Goal: Transaction & Acquisition: Purchase product/service

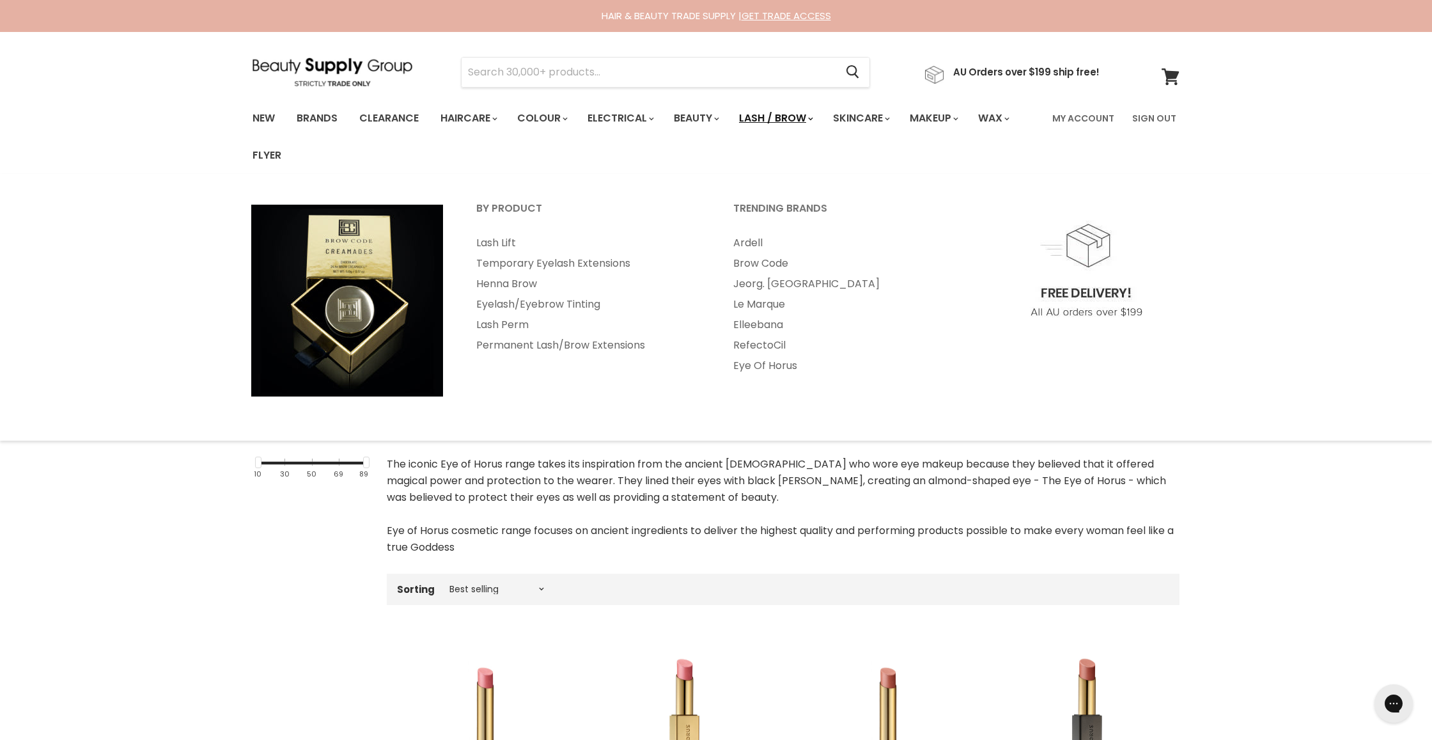
click at [797, 120] on link "Lash / Brow" at bounding box center [774, 118] width 91 height 27
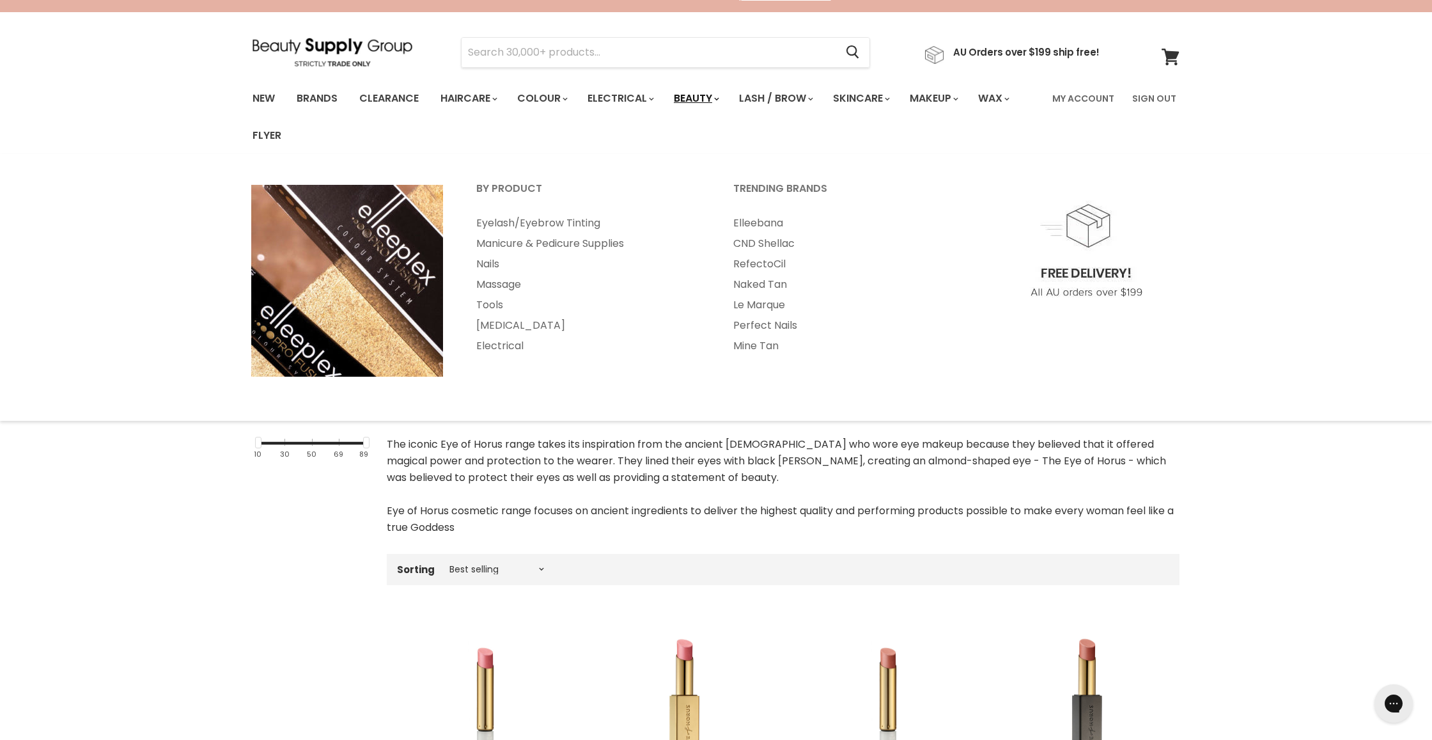
scroll to position [22, 0]
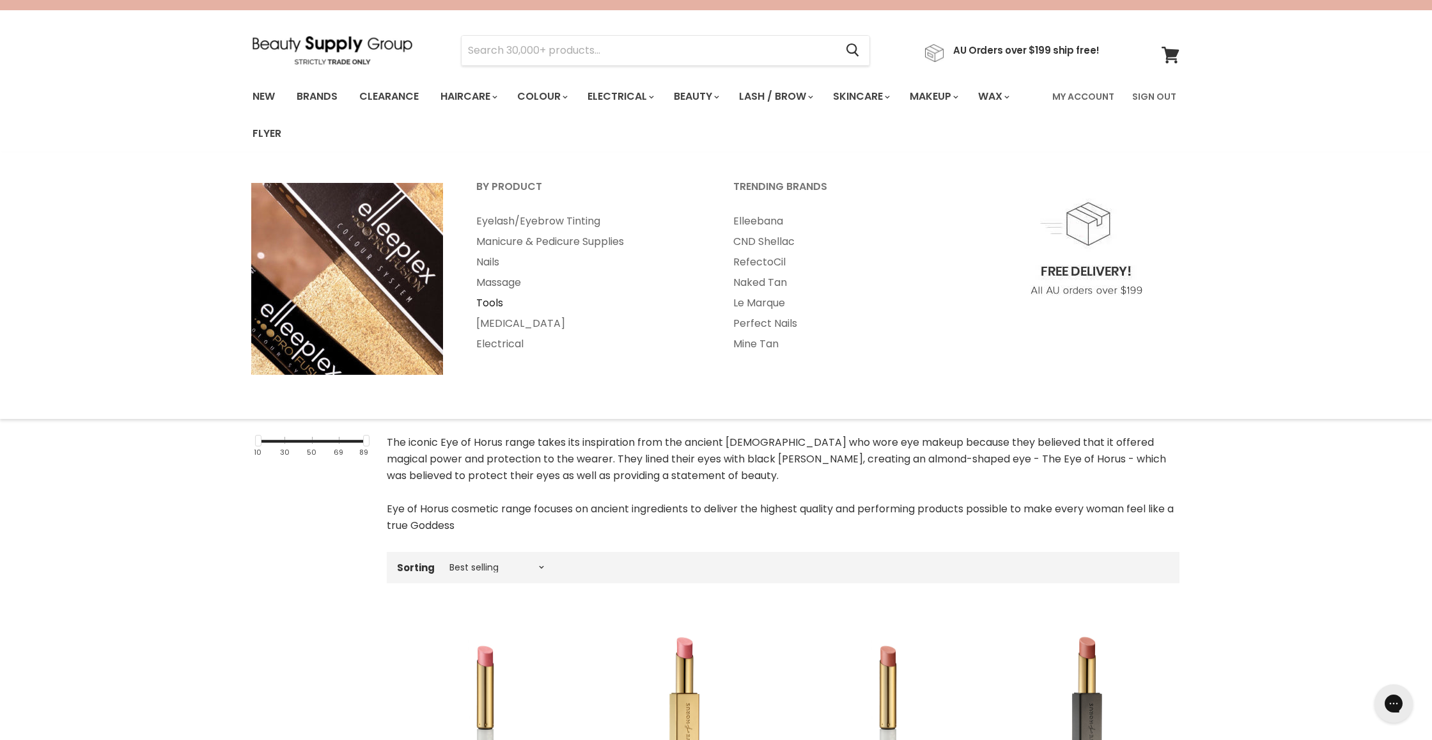
click at [485, 299] on link "Tools" at bounding box center [587, 303] width 254 height 20
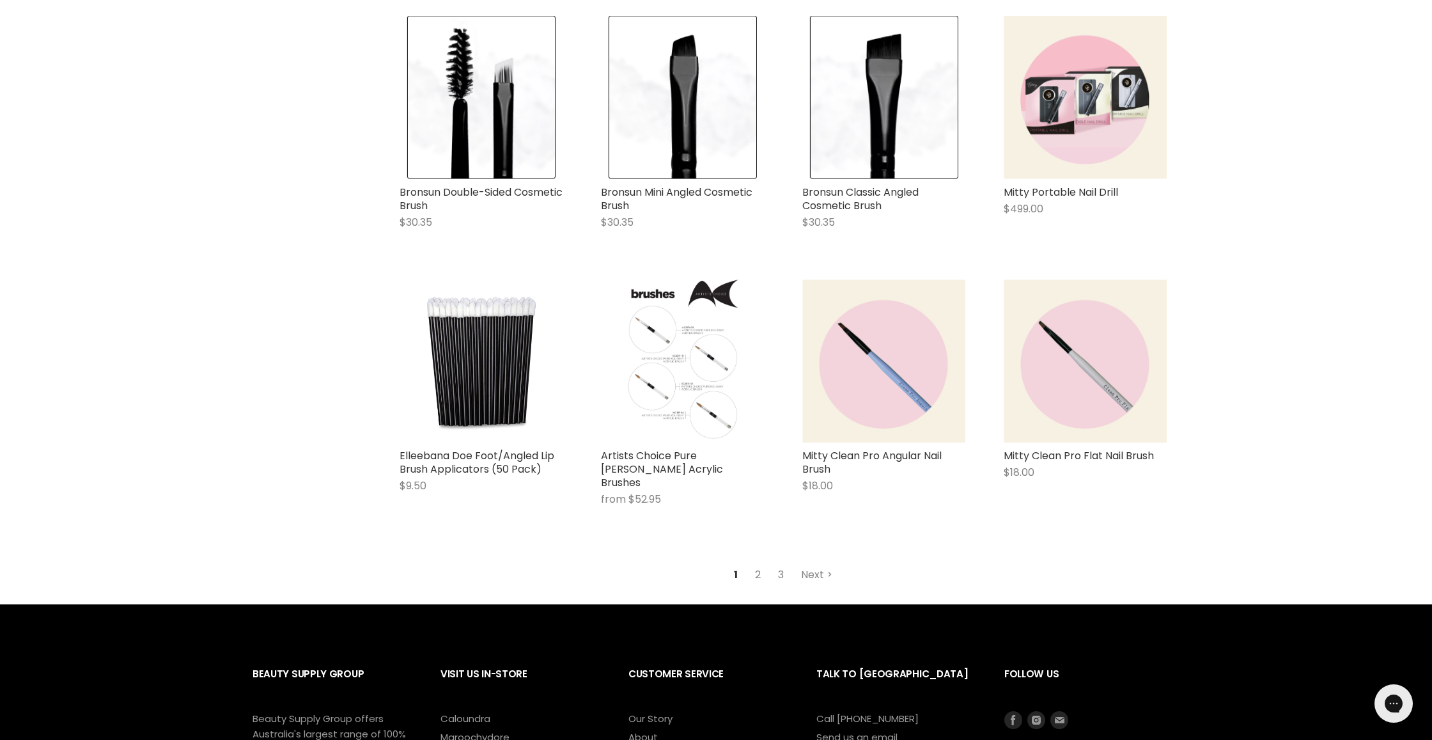
scroll to position [3085, 0]
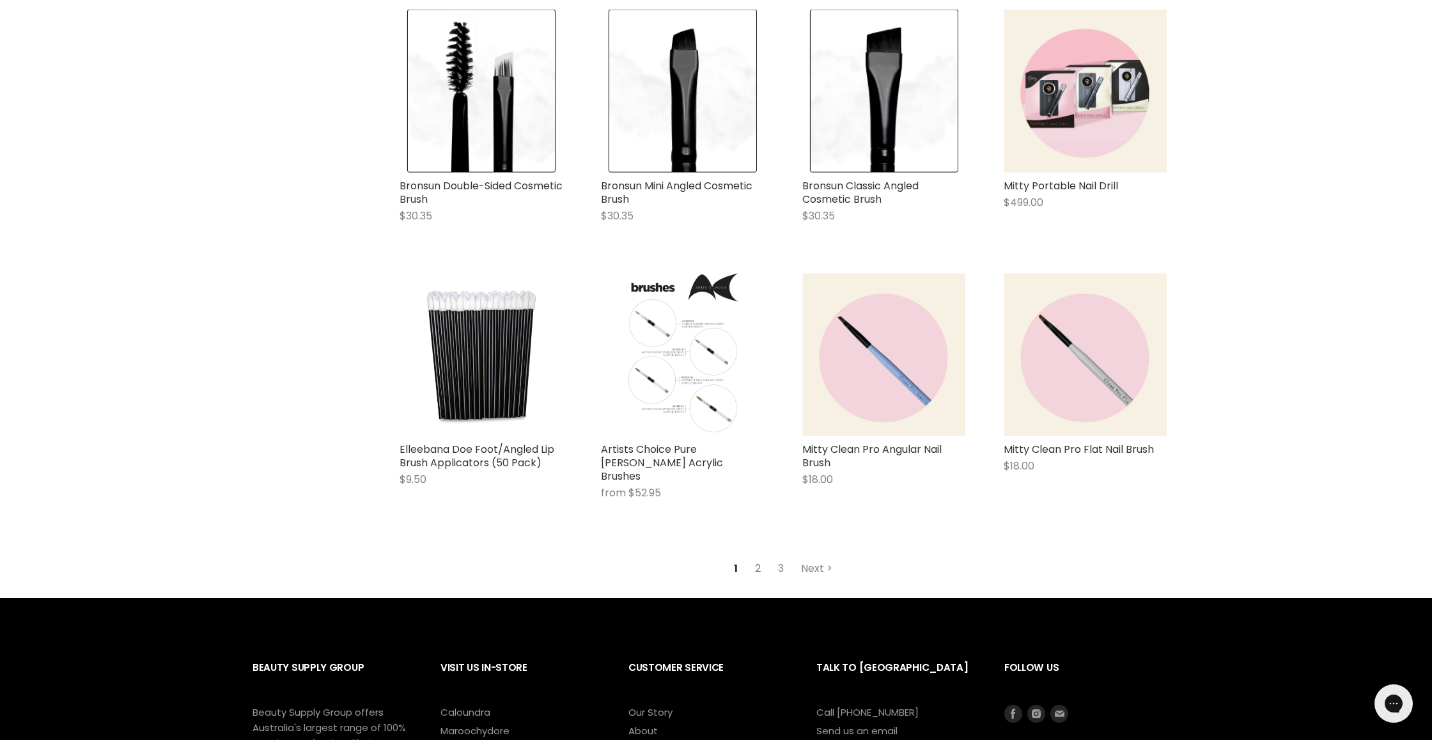
click at [760, 557] on link "2" at bounding box center [758, 568] width 20 height 23
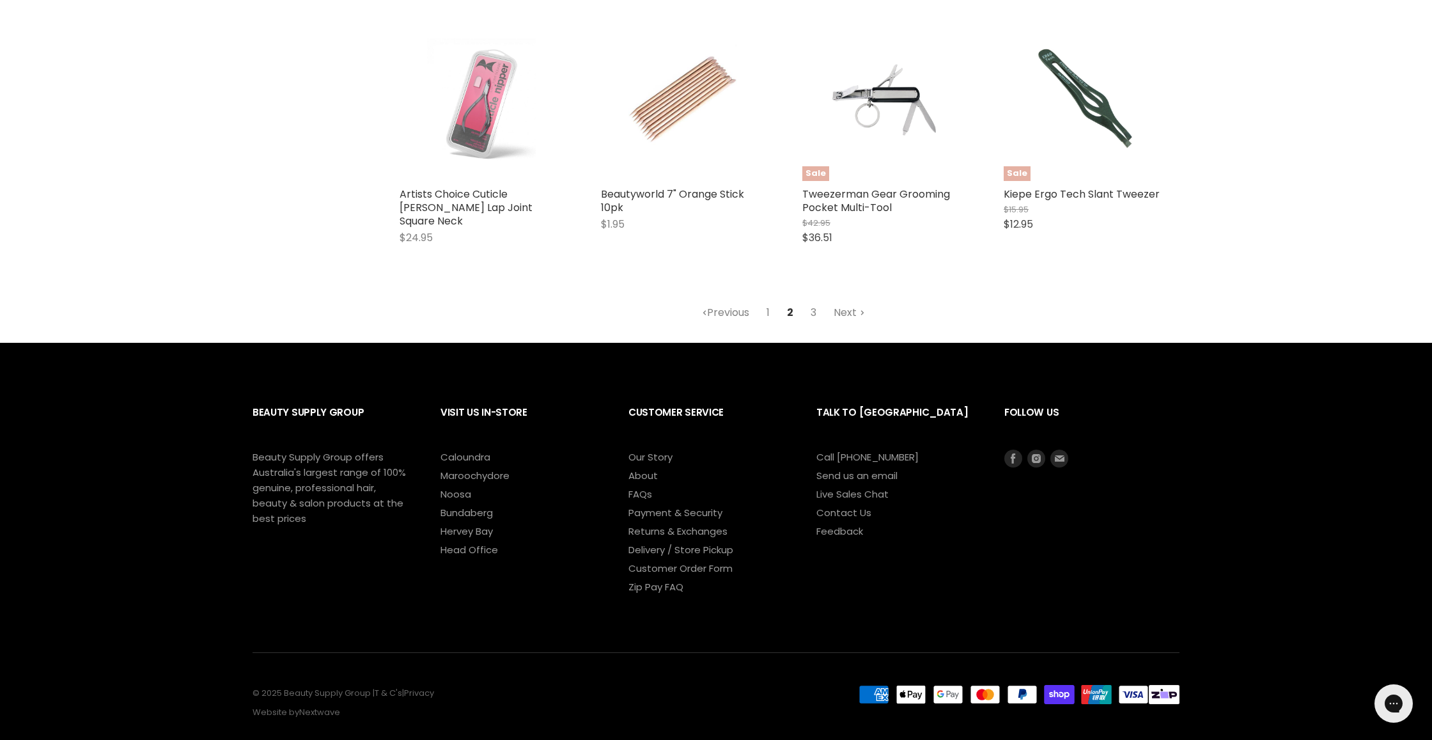
scroll to position [3446, 0]
click at [816, 302] on link "3" at bounding box center [814, 313] width 20 height 23
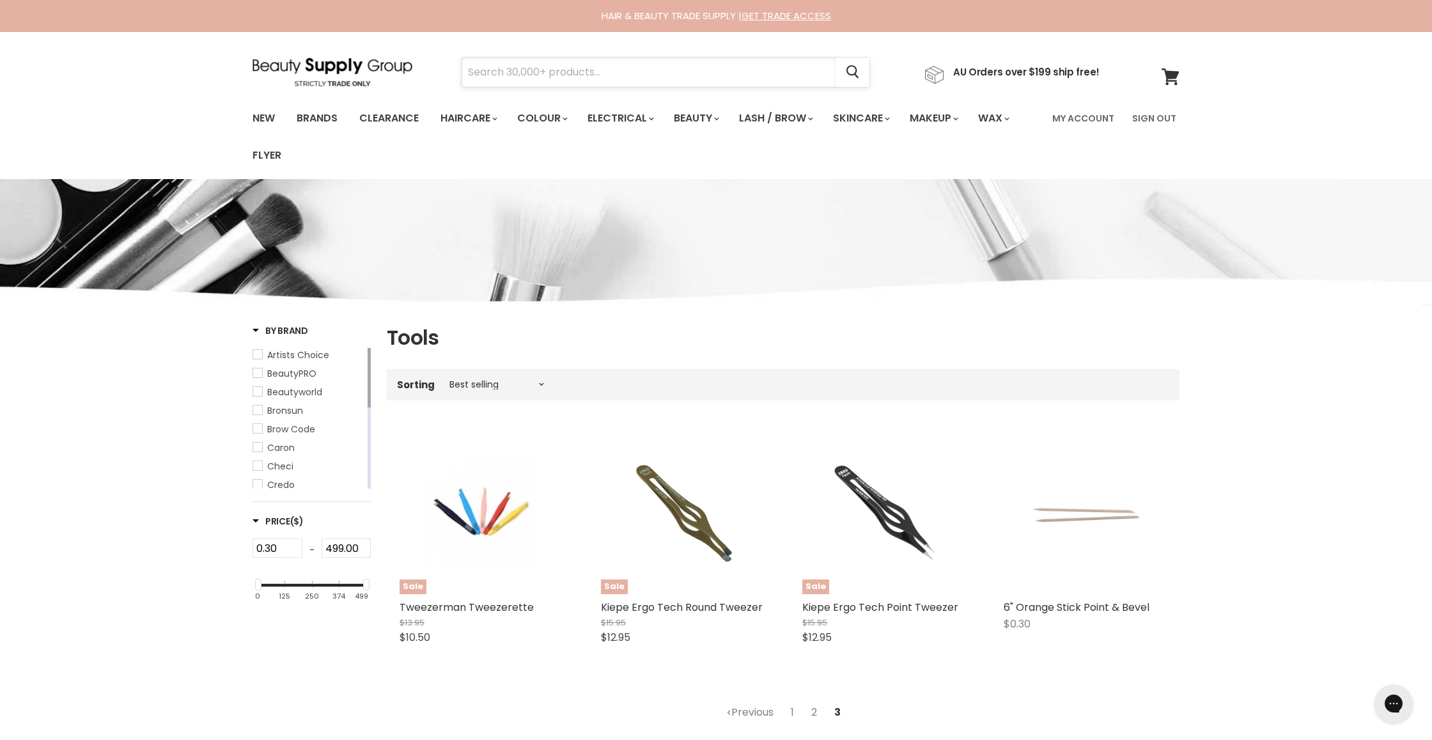
click at [499, 73] on input "Search" at bounding box center [649, 72] width 374 height 29
type input "weezerman"
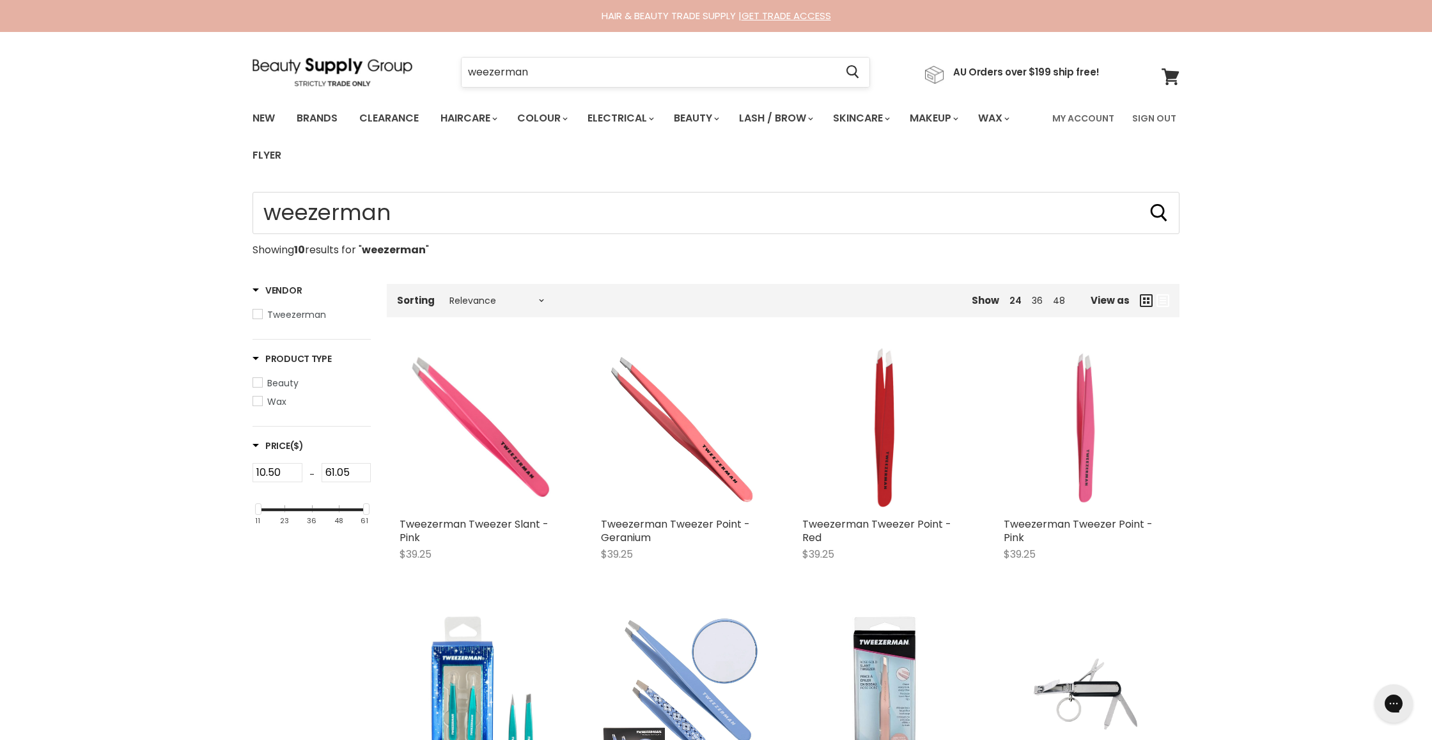
scroll to position [0, 1]
click at [466, 70] on input "weezerman" at bounding box center [649, 72] width 374 height 29
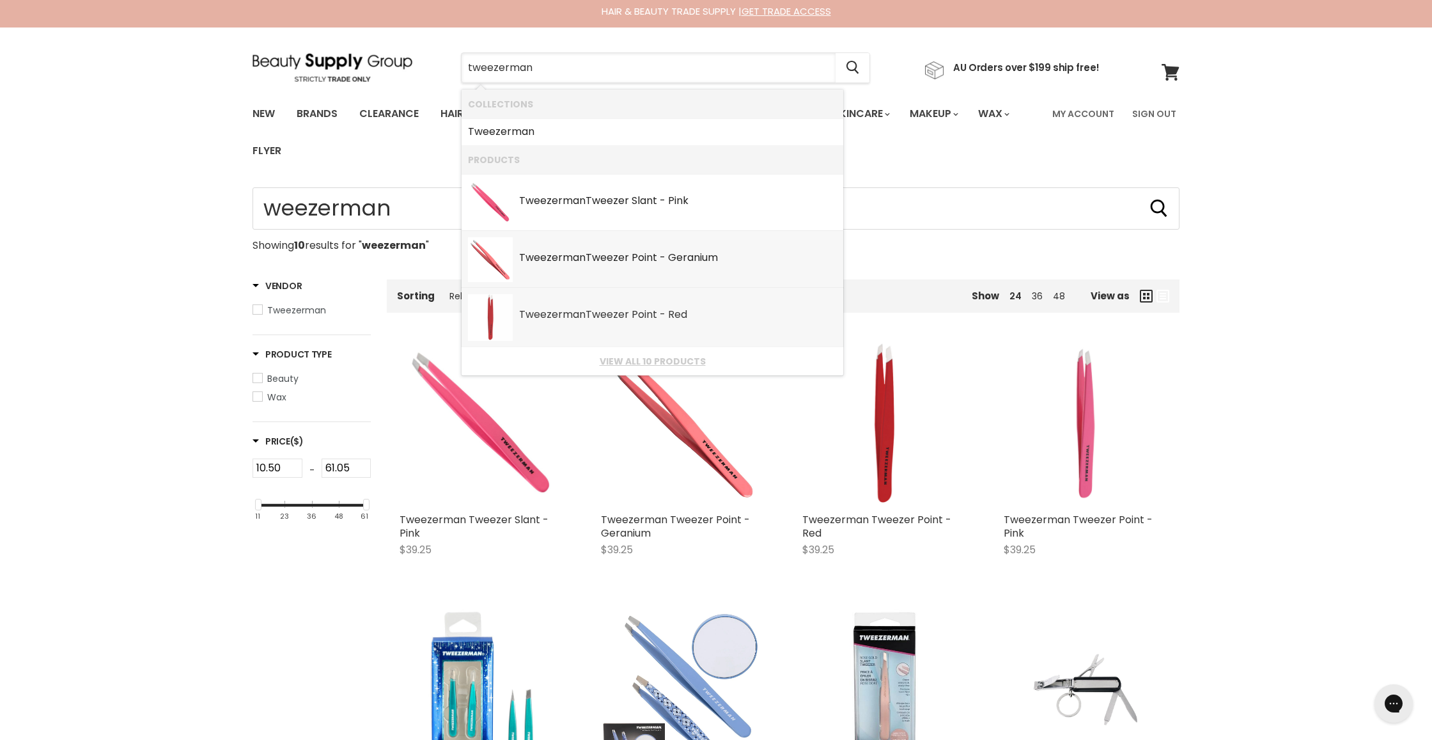
scroll to position [4, 0]
type input "tweezerman"
click at [1410, 281] on div "Home Search results for “weezerman” (10) weezerman Showing 10 results for " wee…" at bounding box center [716, 654] width 1432 height 935
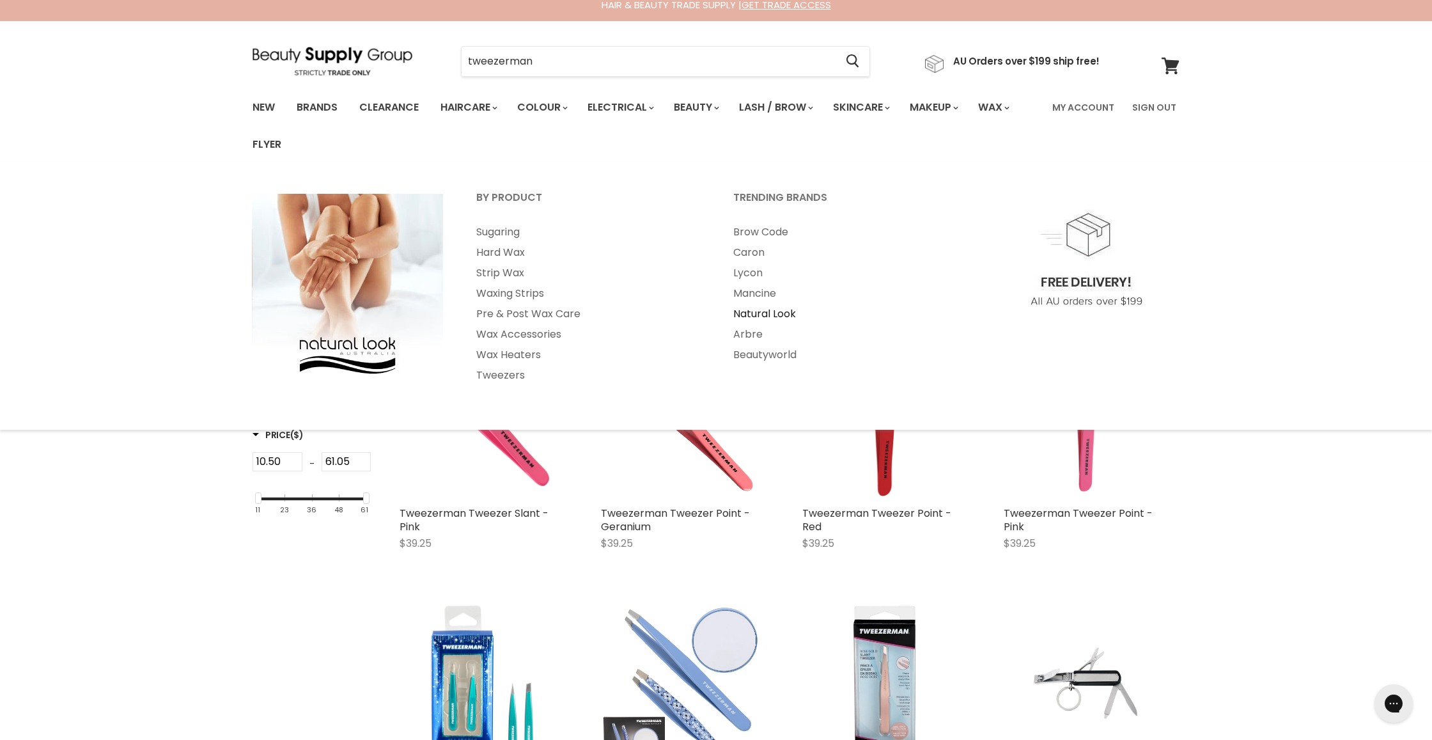
scroll to position [12, 0]
click at [743, 316] on link "Natural Look" at bounding box center [844, 312] width 254 height 20
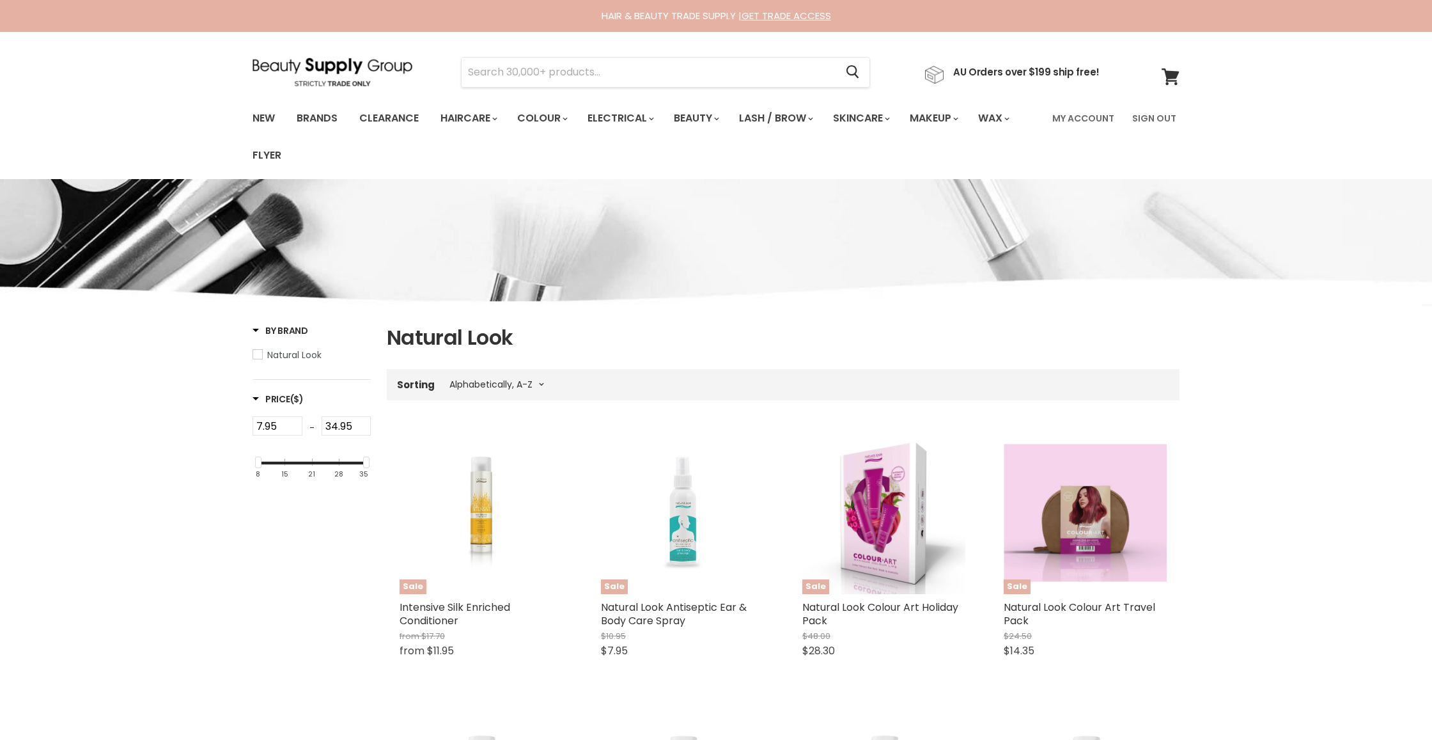
select select "title-ascending"
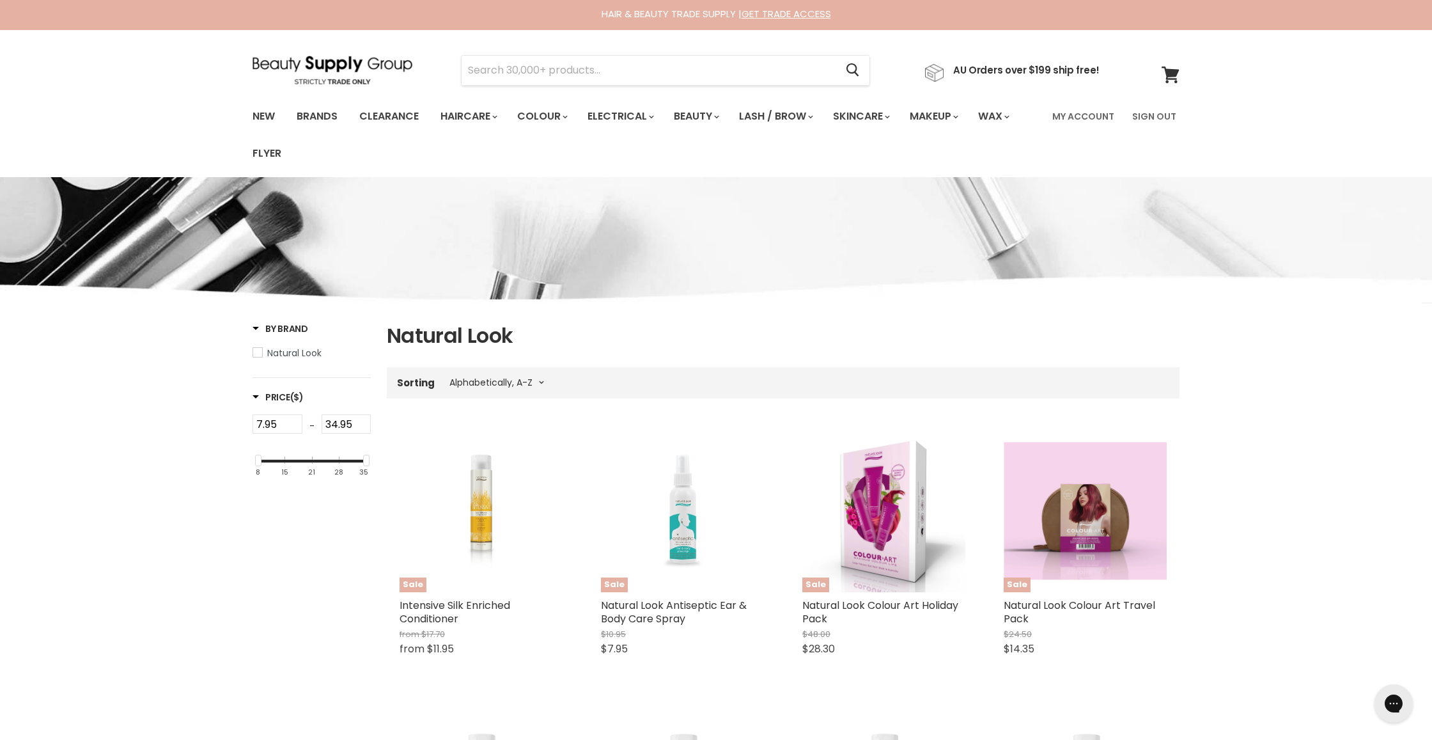
type input "Natural Look"
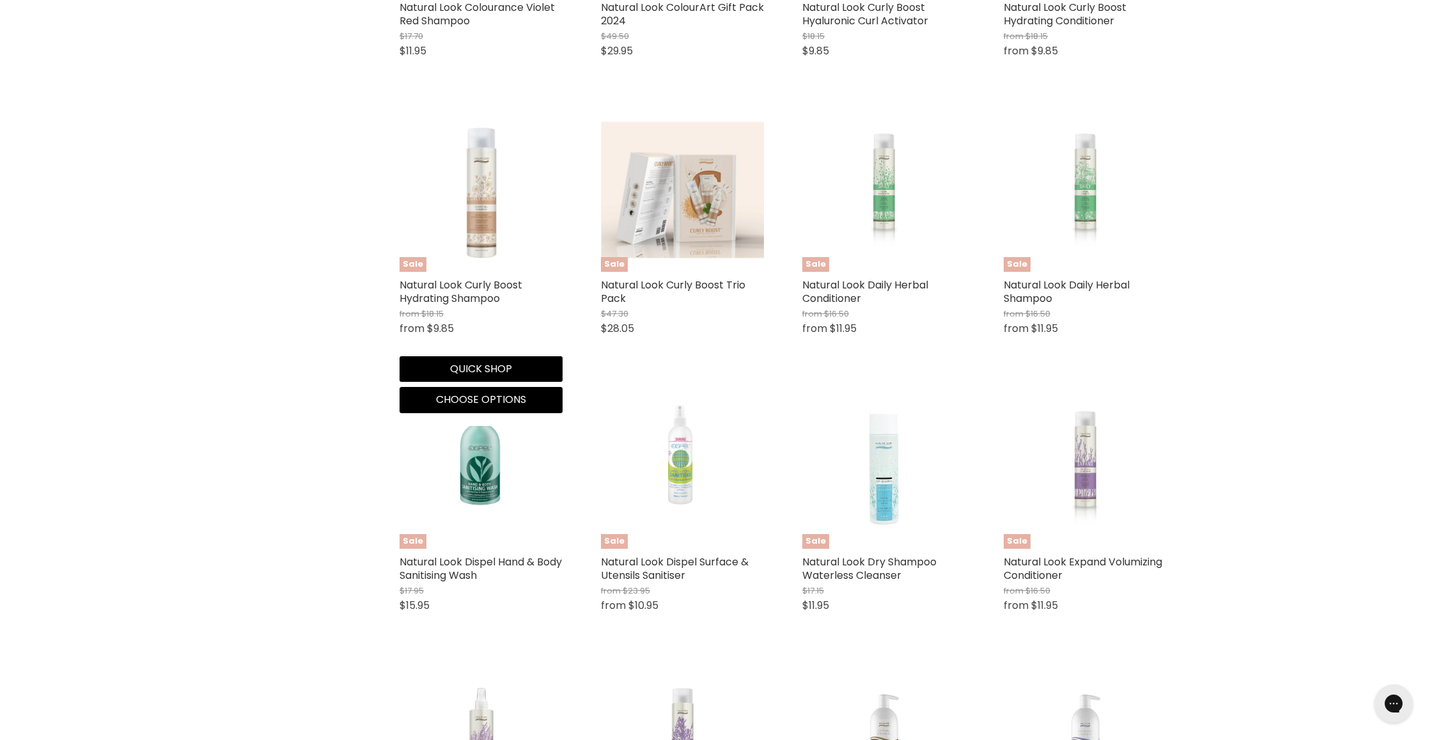
scroll to position [1709, 0]
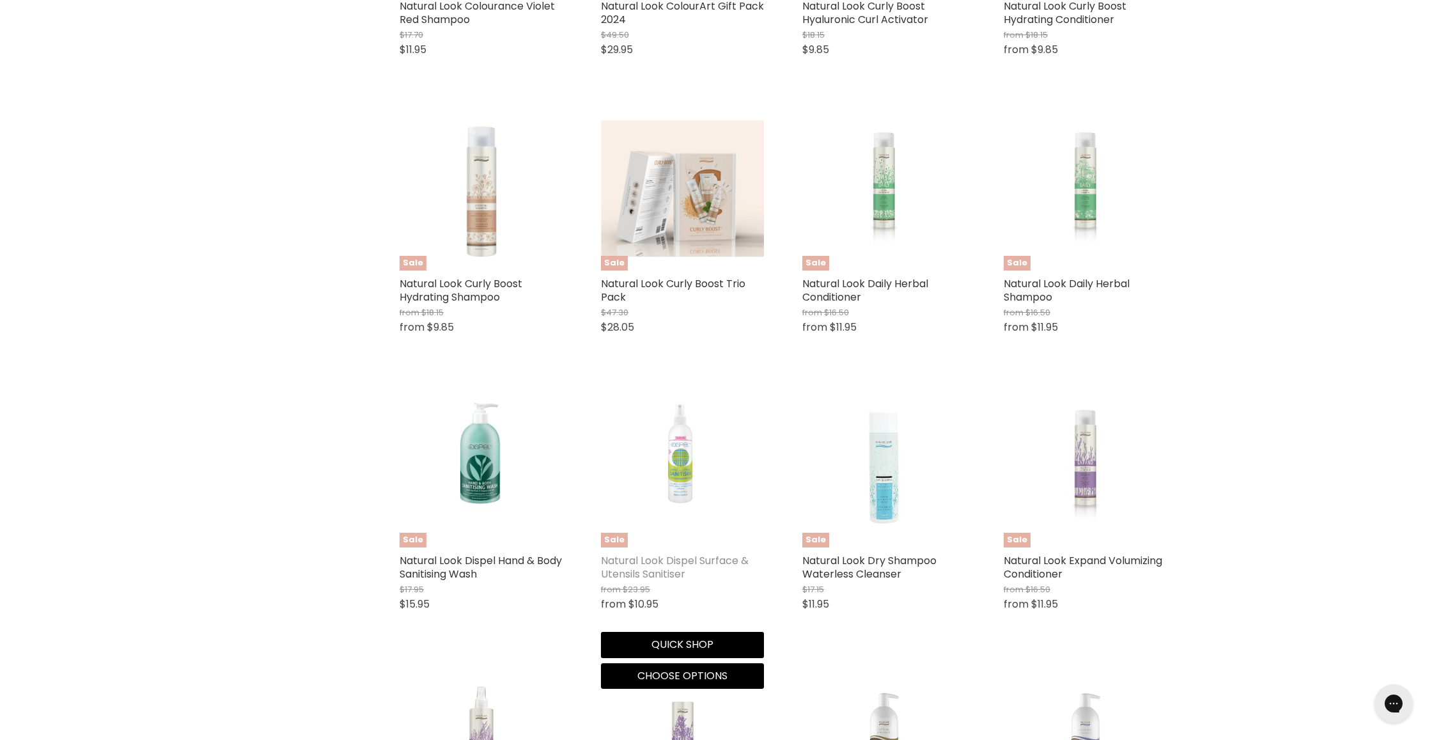
click at [651, 559] on link "Natural Look Dispel Surface & Utensils Sanitiser" at bounding box center [675, 567] width 148 height 28
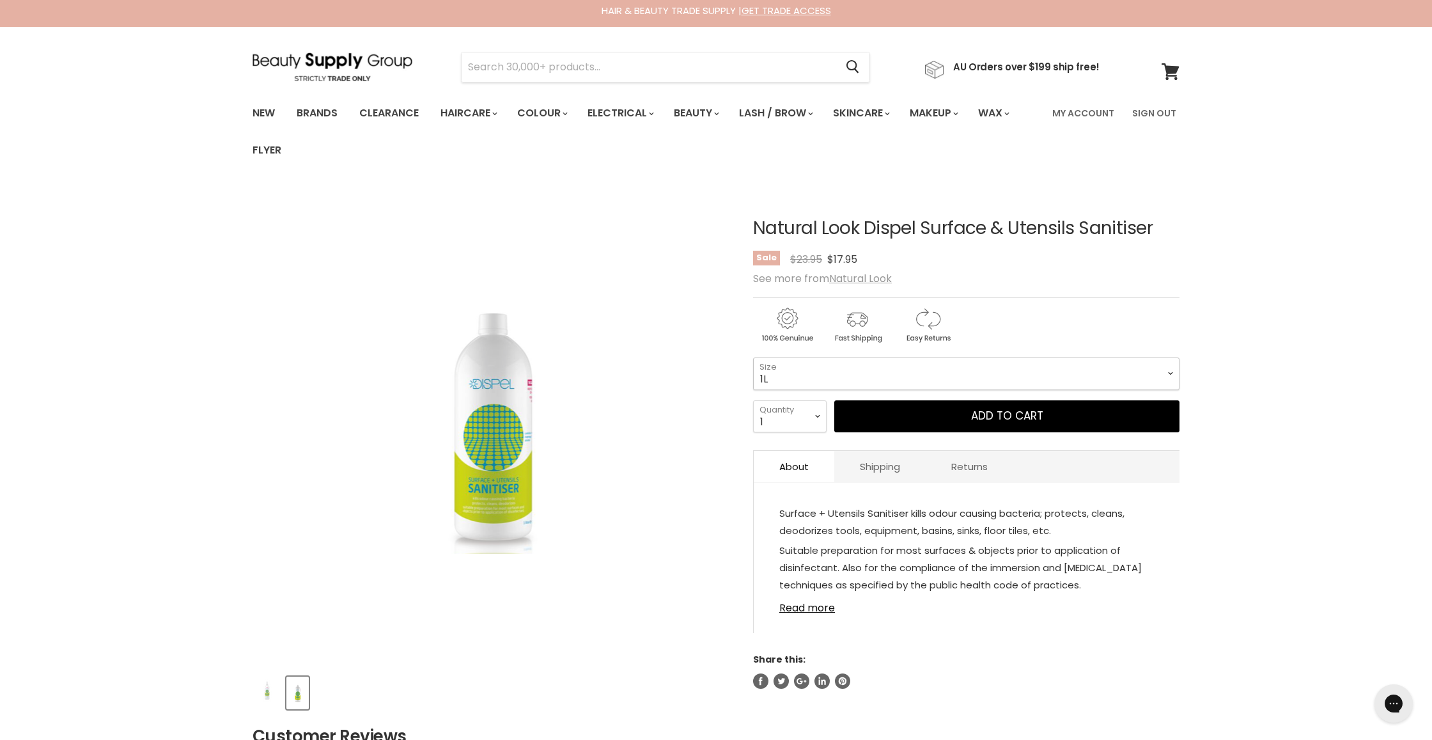
scroll to position [5, 0]
select select "250ml"
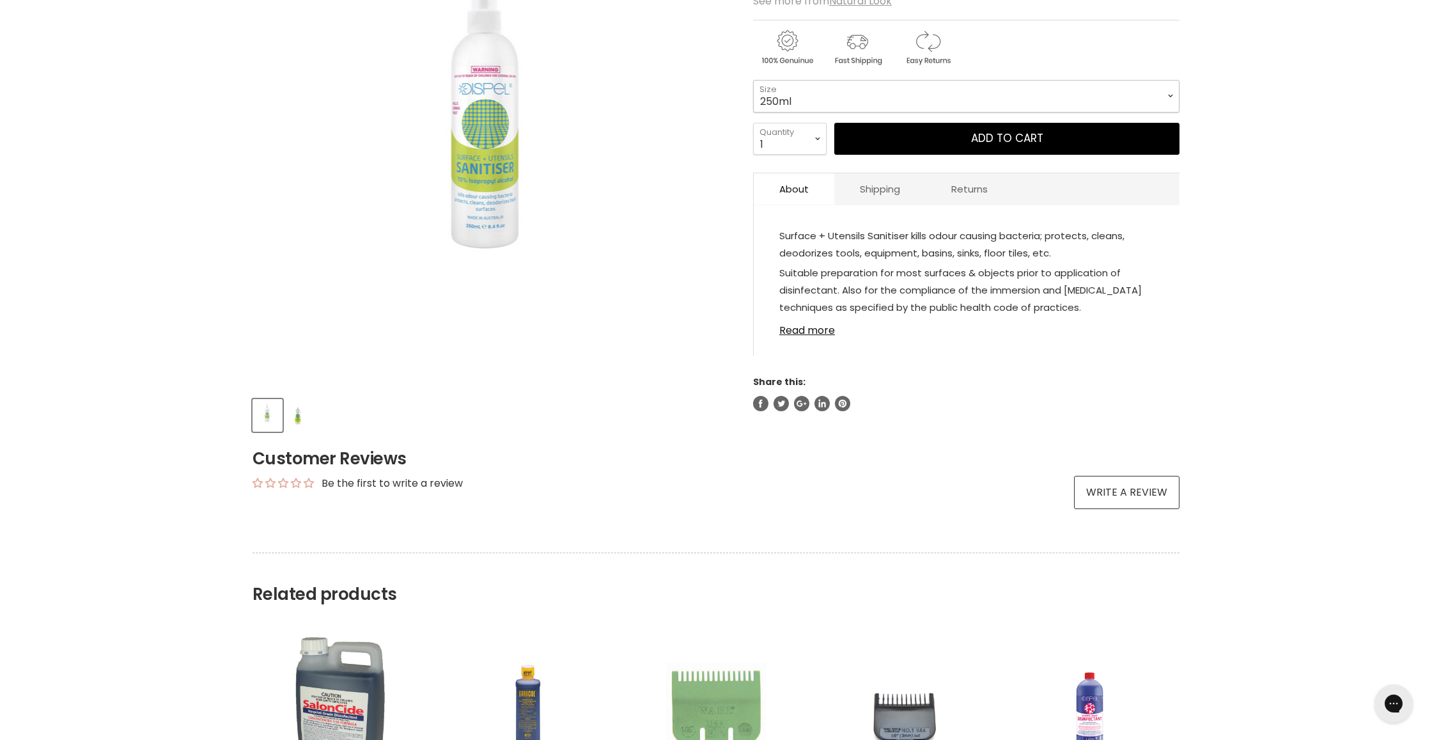
scroll to position [284, 0]
click at [809, 332] on link "Read more" at bounding box center [966, 325] width 375 height 19
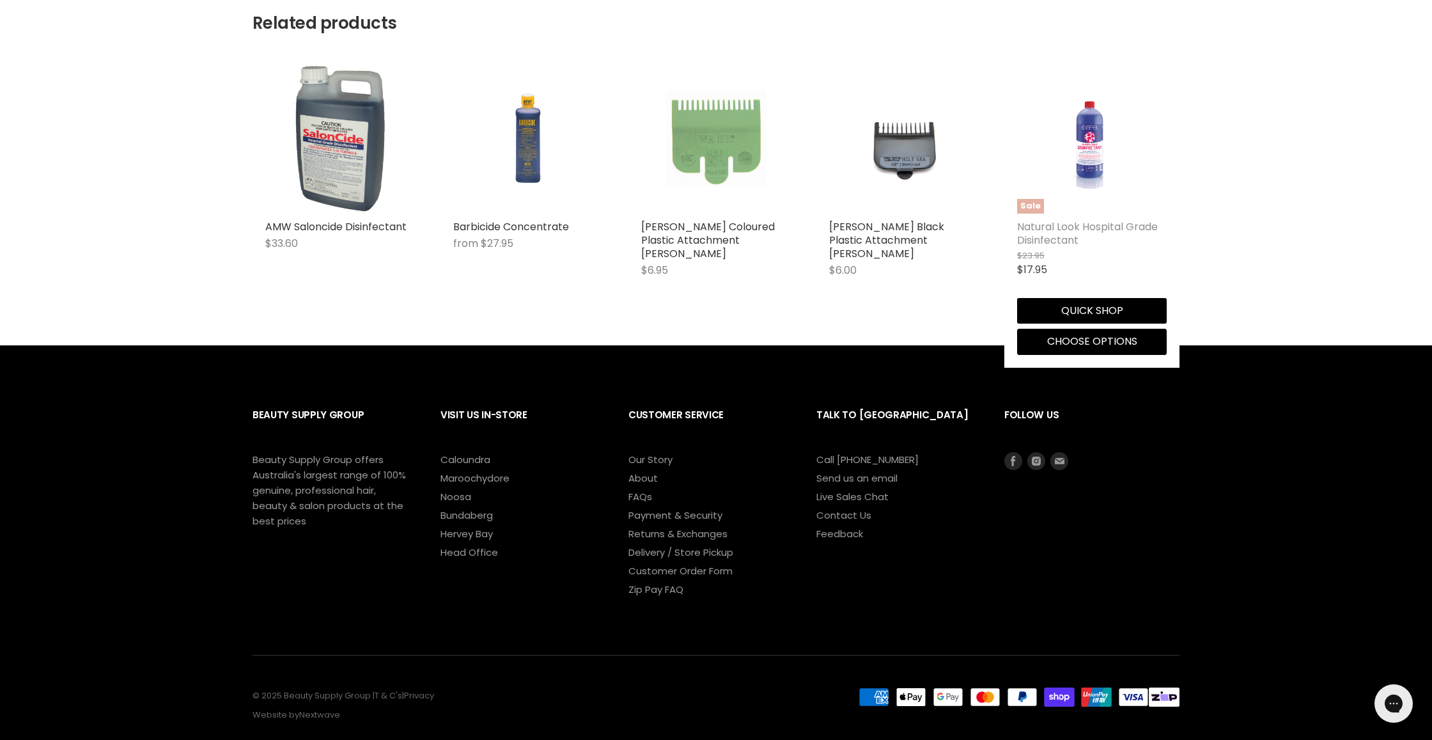
scroll to position [883, 1]
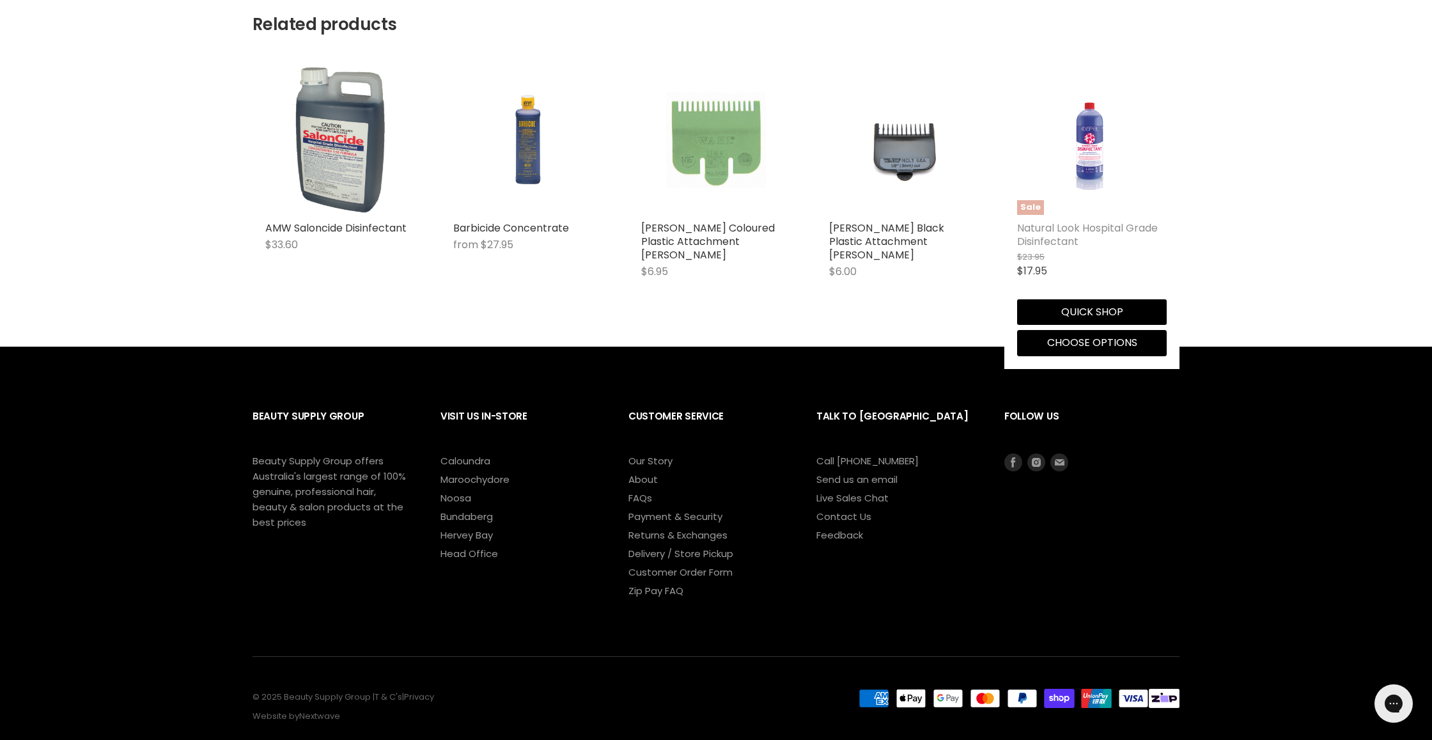
click at [1038, 232] on link "Natural Look Hospital Grade Disinfectant" at bounding box center [1087, 235] width 141 height 28
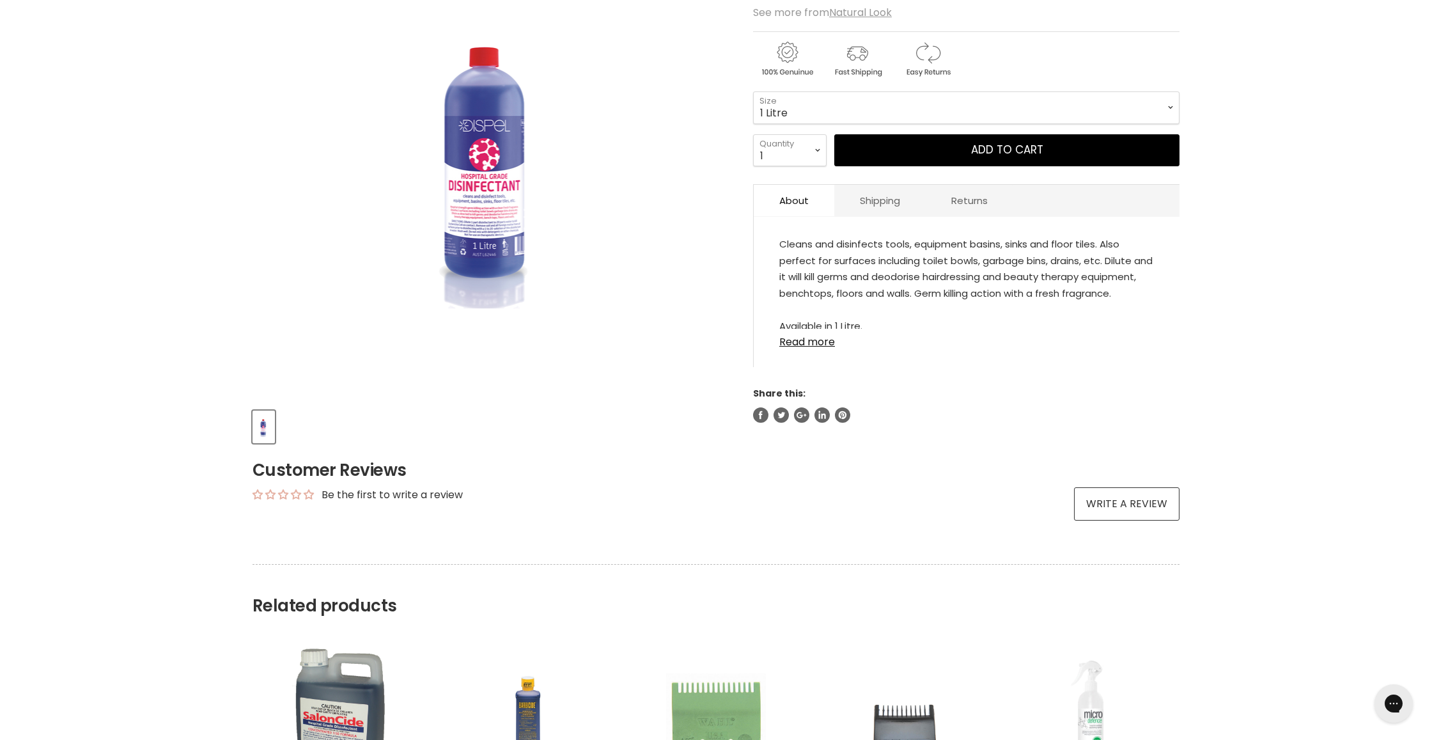
scroll to position [286, 0]
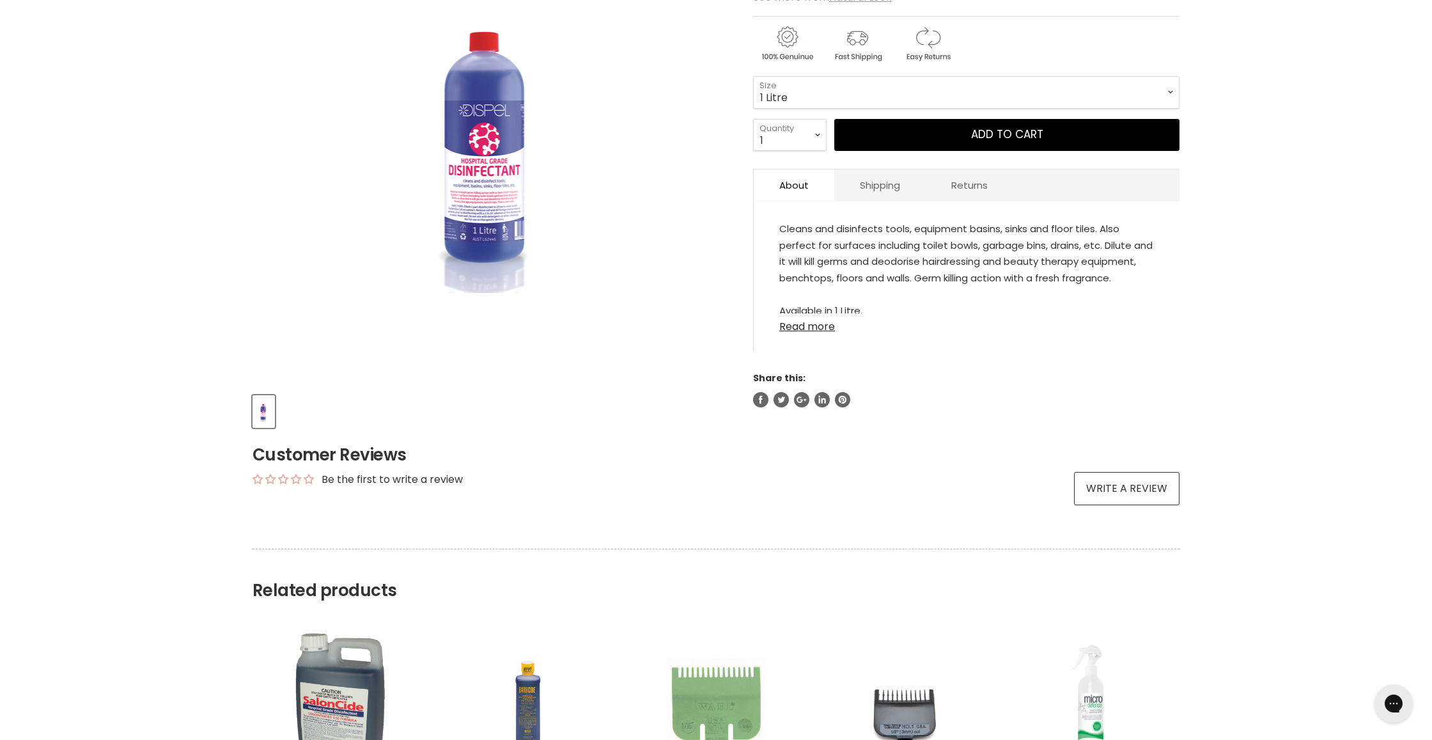
click at [797, 332] on link "Read more" at bounding box center [966, 322] width 375 height 19
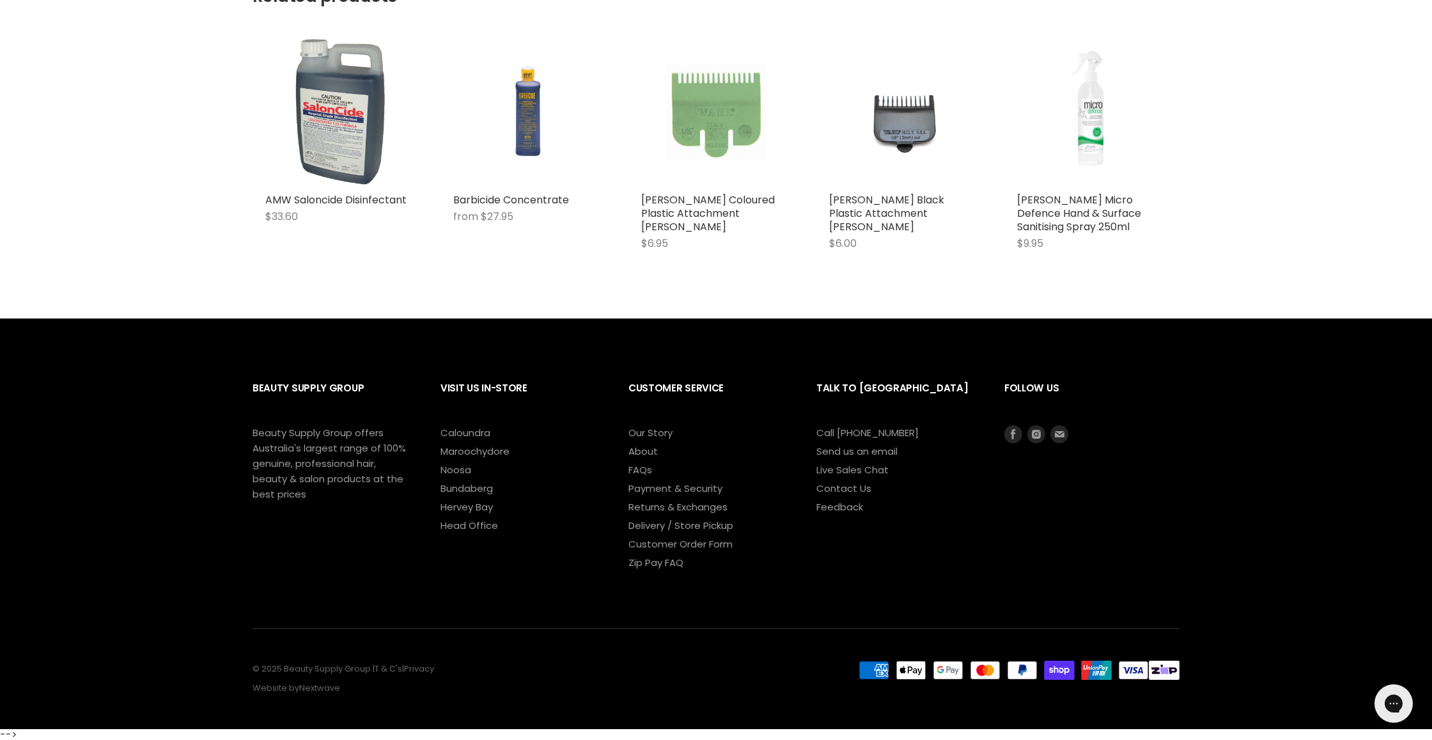
scroll to position [894, 0]
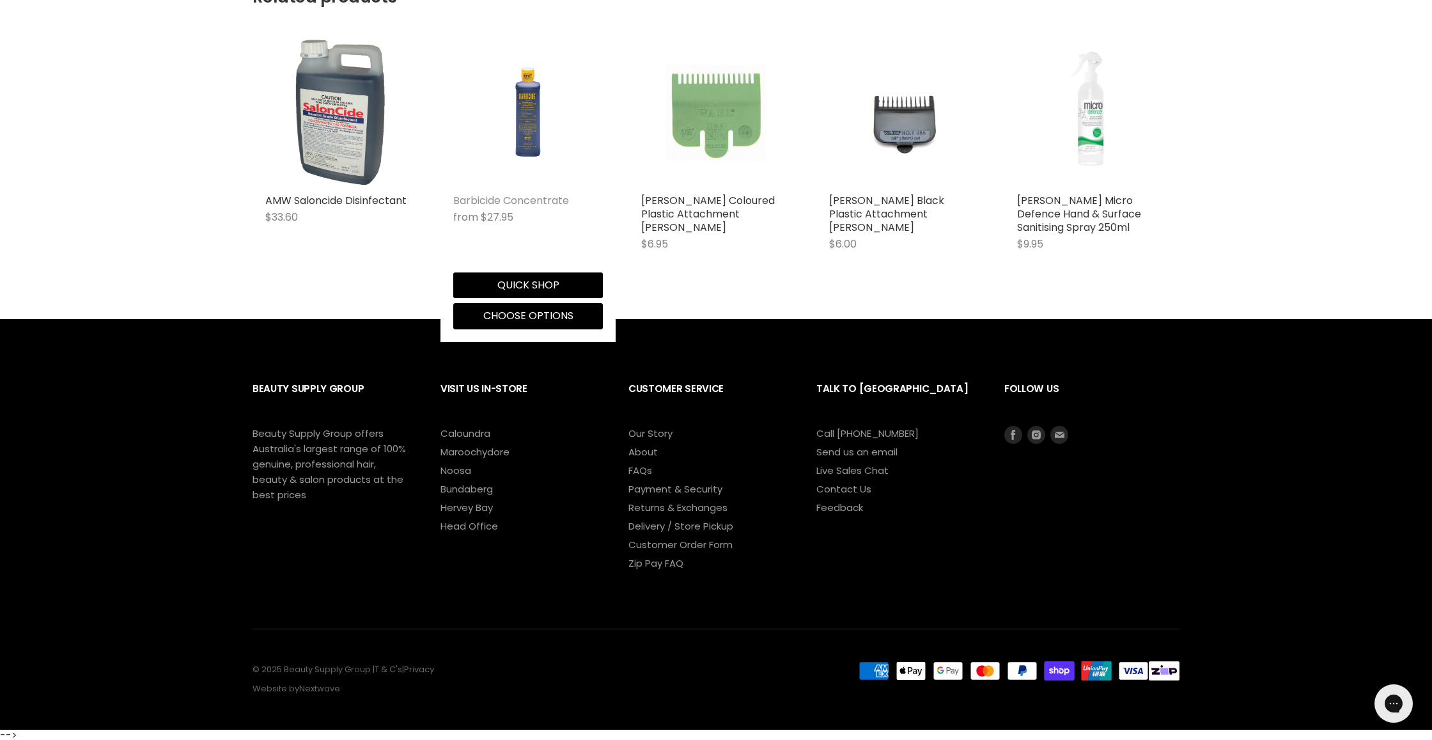
click at [493, 201] on link "Barbicide Concentrate" at bounding box center [511, 200] width 116 height 15
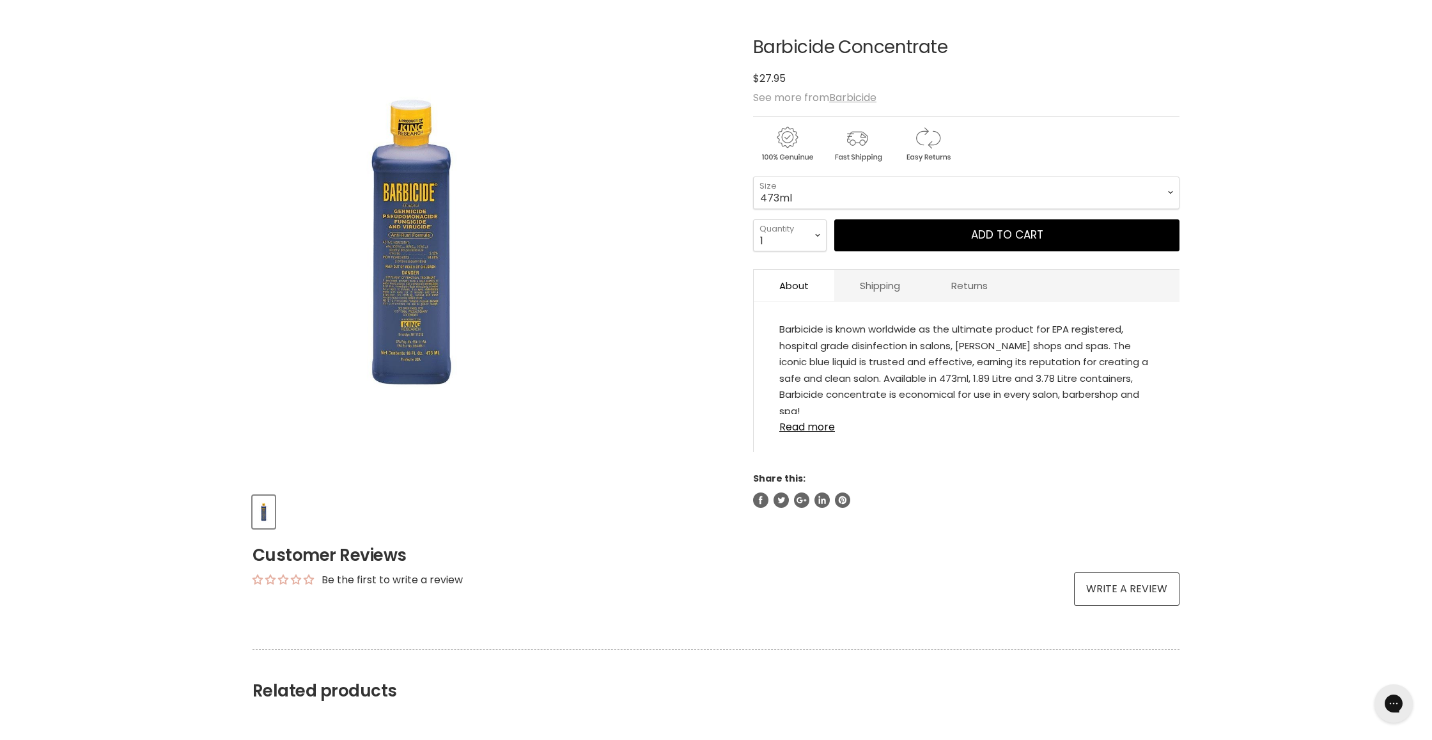
scroll to position [187, 0]
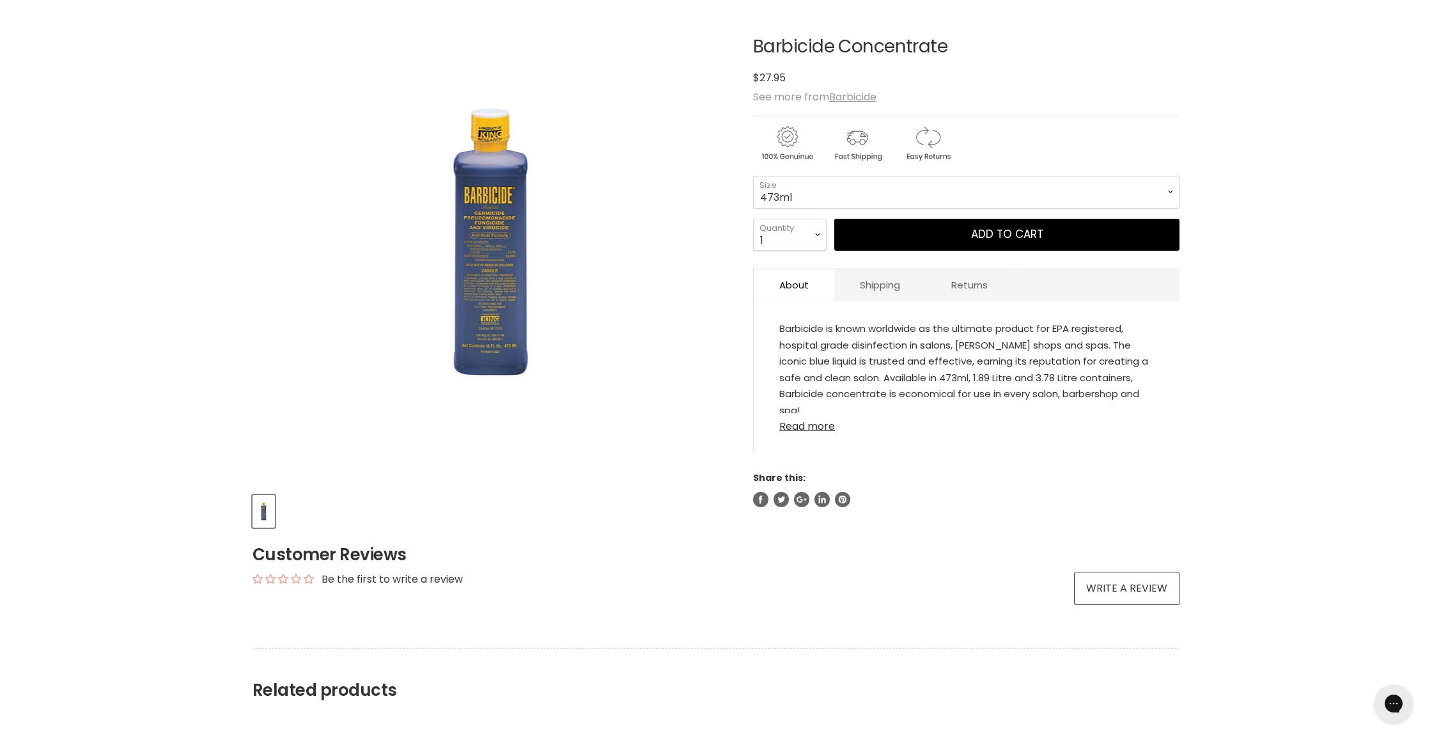
click at [794, 426] on link "Read more" at bounding box center [966, 422] width 375 height 19
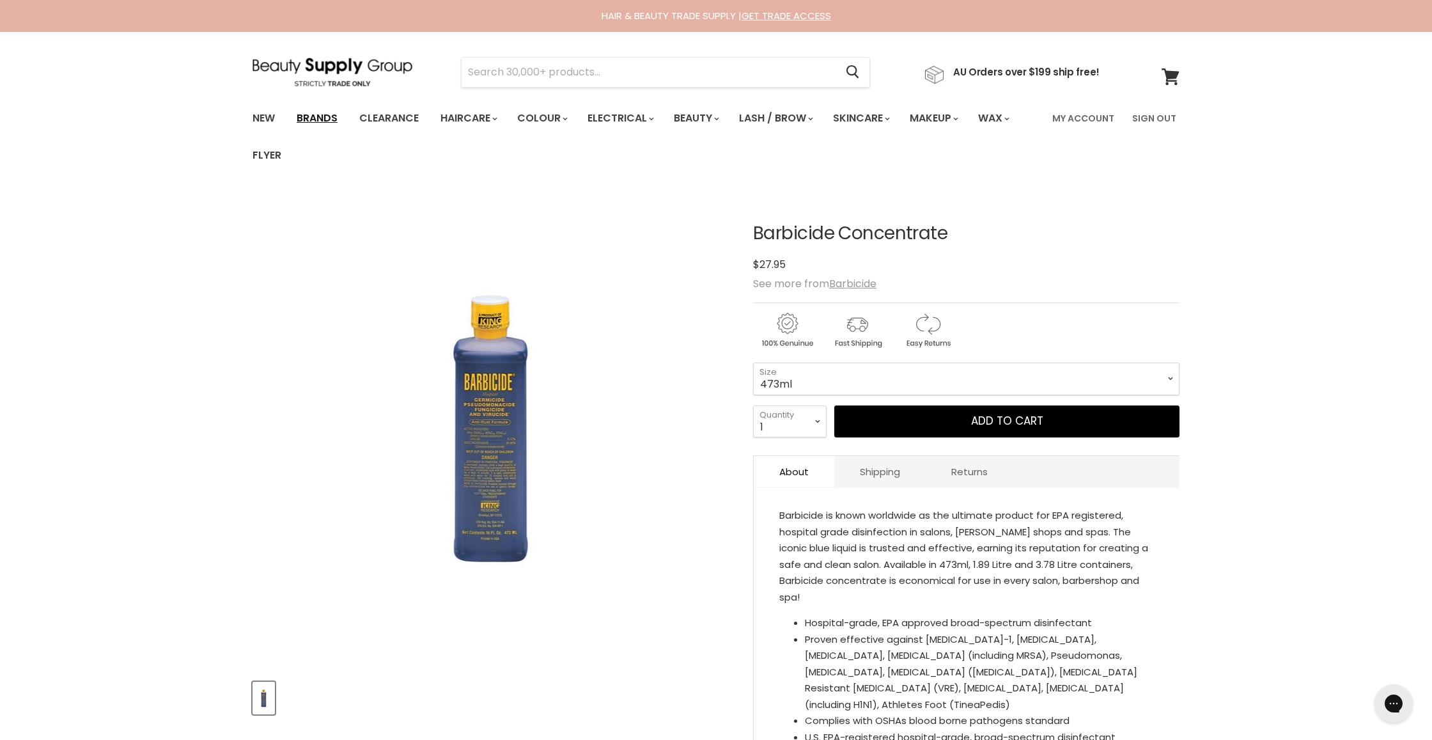
scroll to position [14, 0]
